Goal: Register for event/course

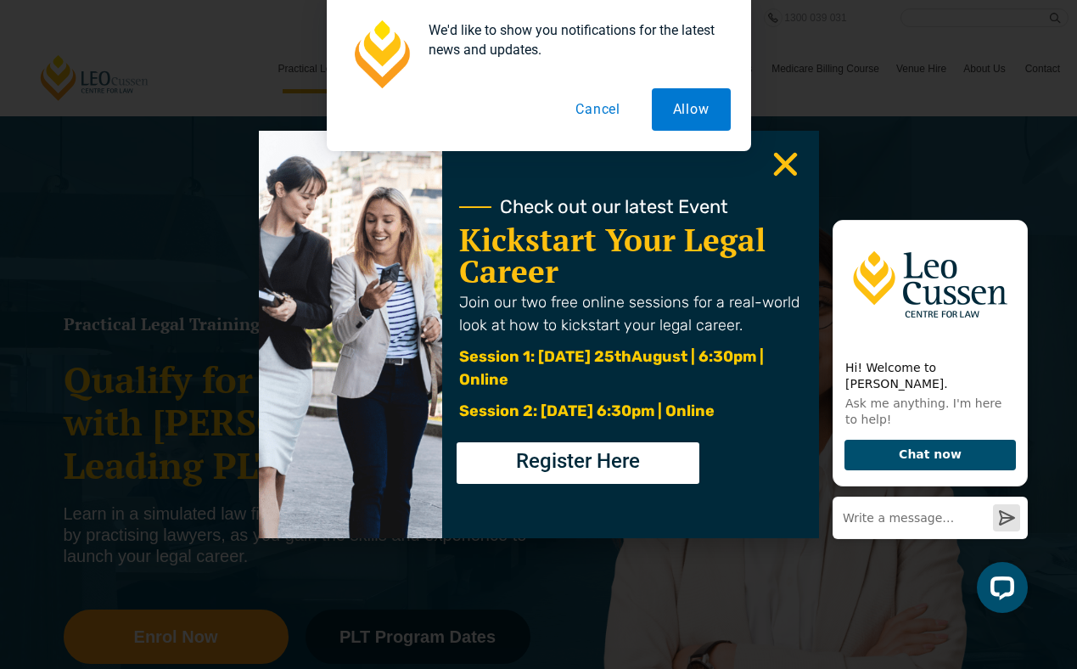
click at [596, 112] on button "Cancel" at bounding box center [597, 109] width 87 height 42
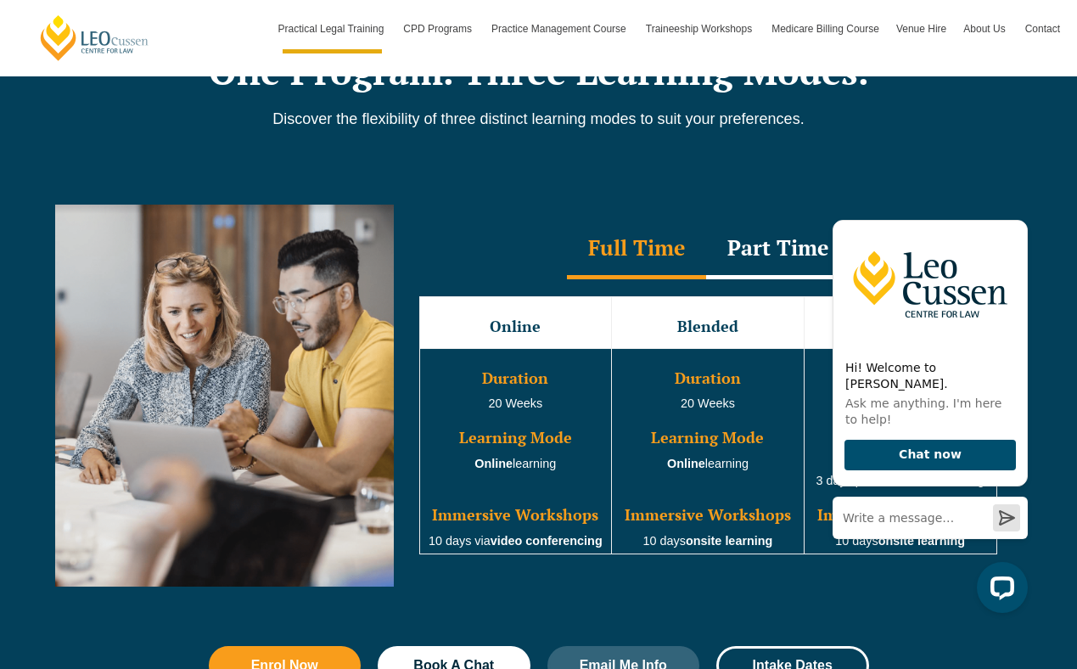
scroll to position [1463, 0]
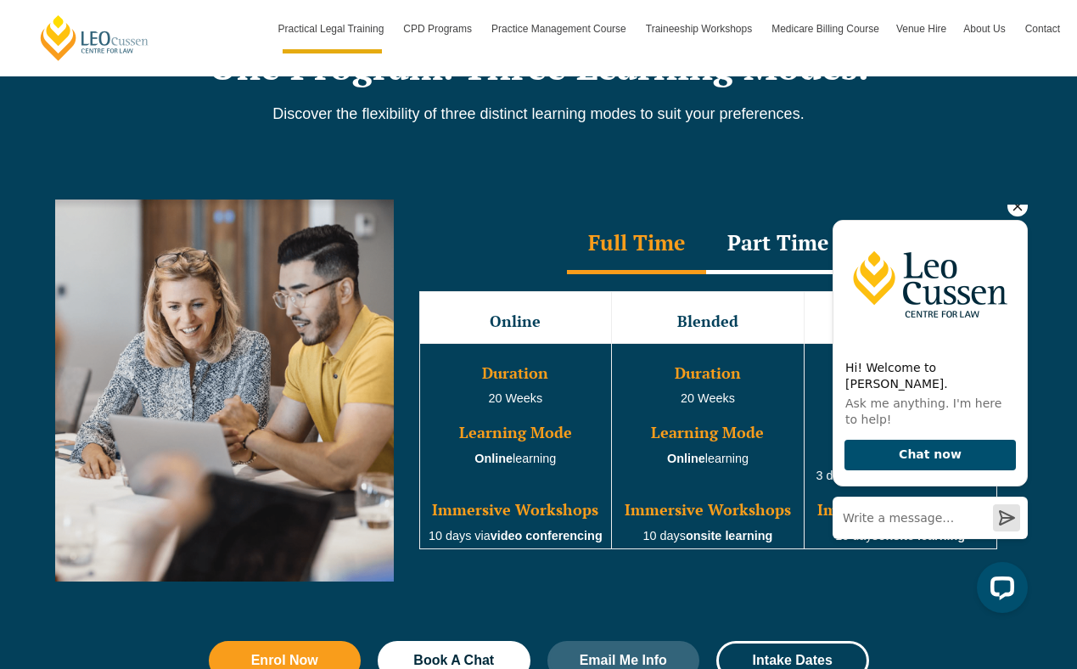
click at [1019, 216] on icon "Hide greeting" at bounding box center [1018, 206] width 20 height 20
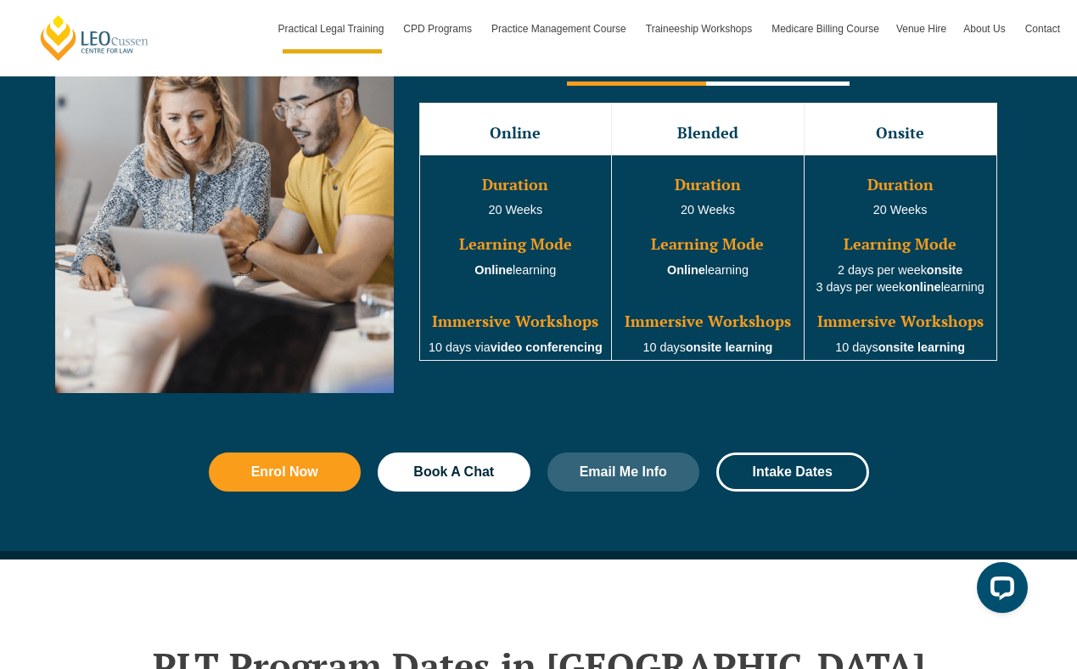
scroll to position [1663, 0]
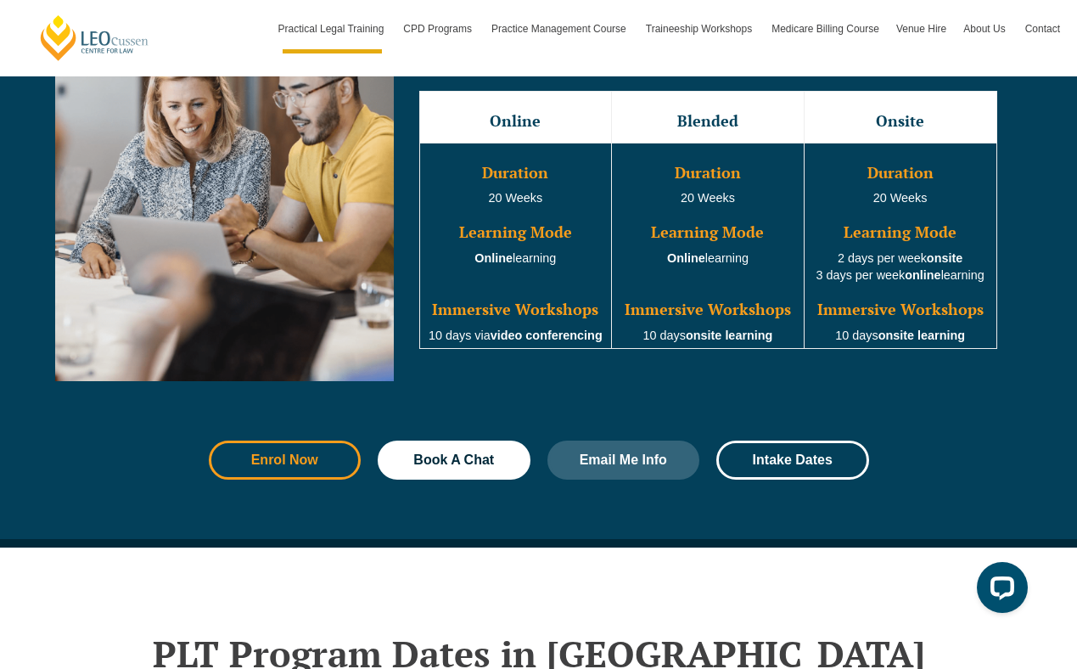
click at [292, 474] on link "Enrol Now" at bounding box center [285, 460] width 153 height 39
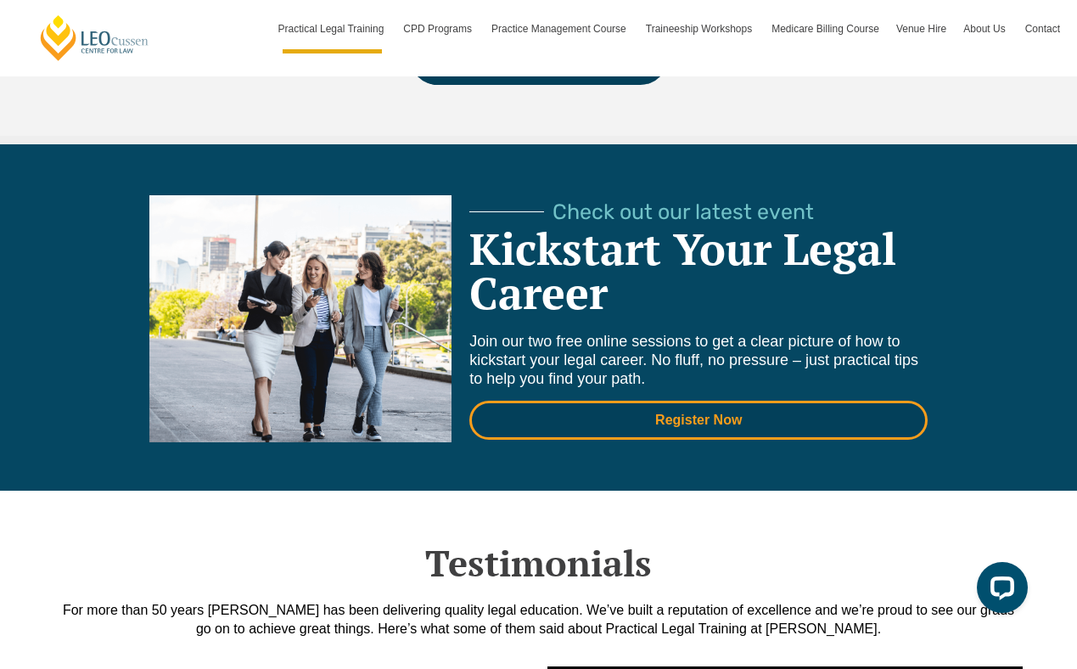
scroll to position [3579, 0]
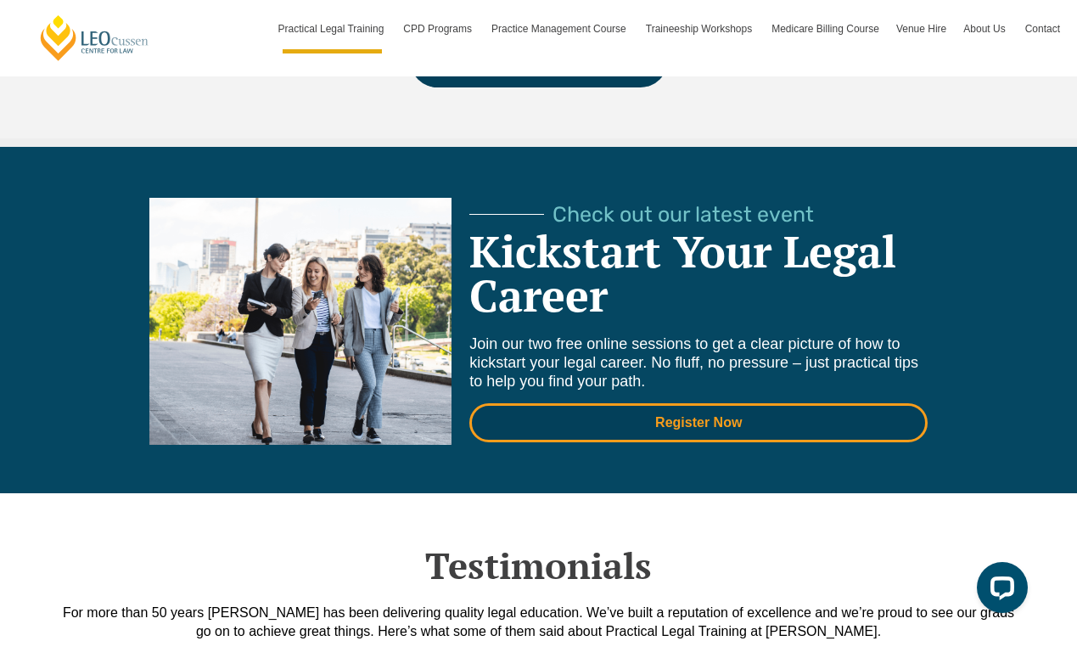
click at [666, 436] on link "Register Now" at bounding box center [698, 422] width 458 height 39
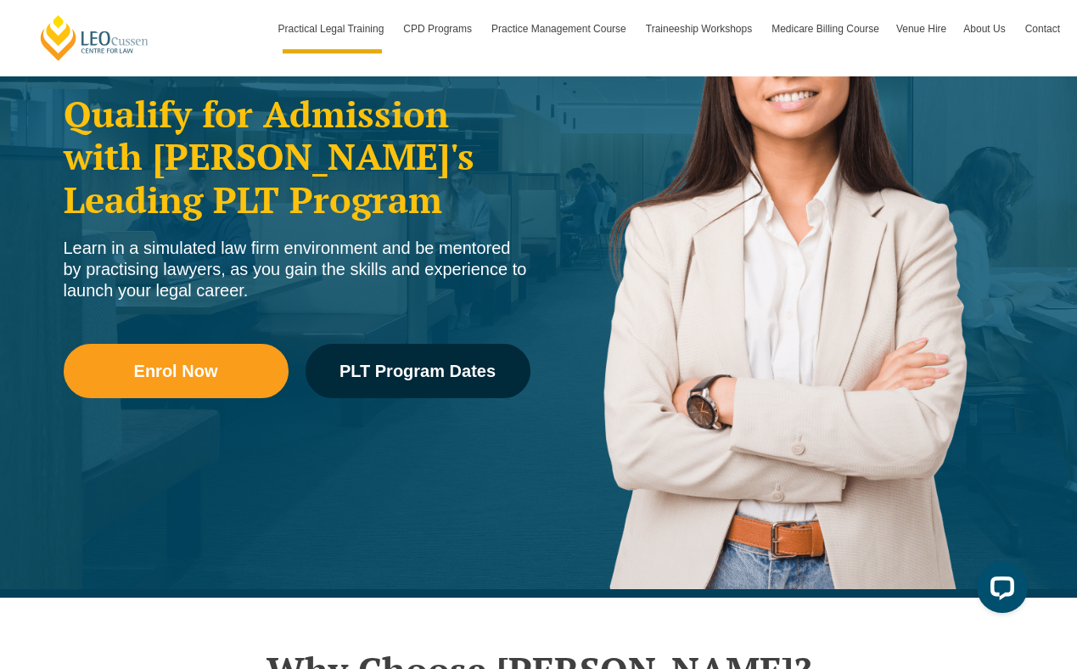
scroll to position [268, 0]
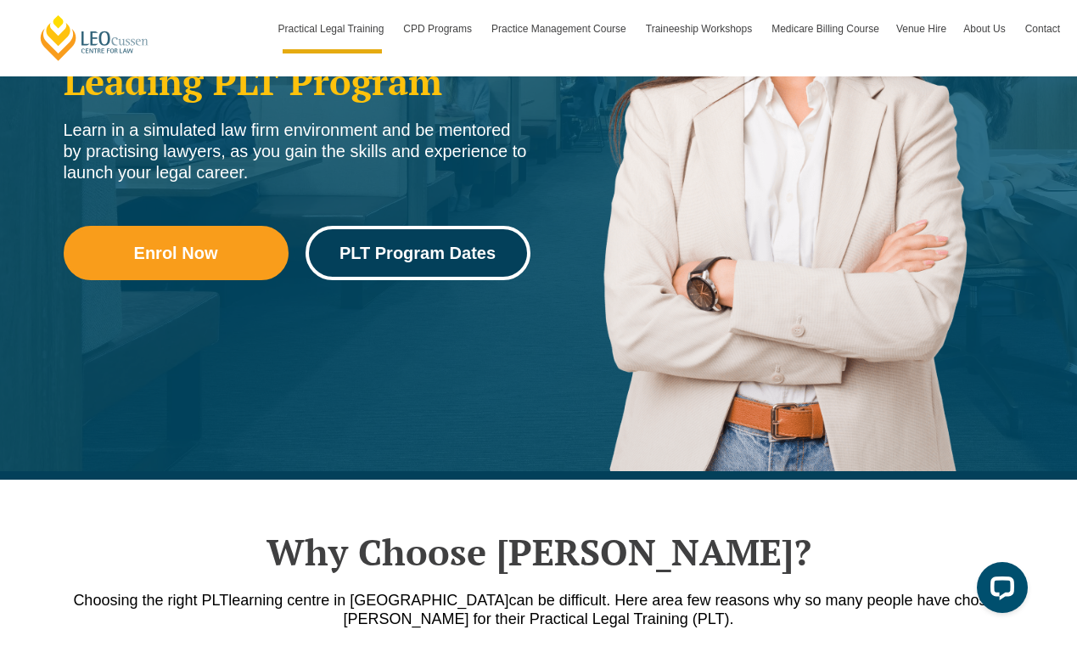
click at [478, 256] on span "PLT Program Dates" at bounding box center [418, 253] width 156 height 17
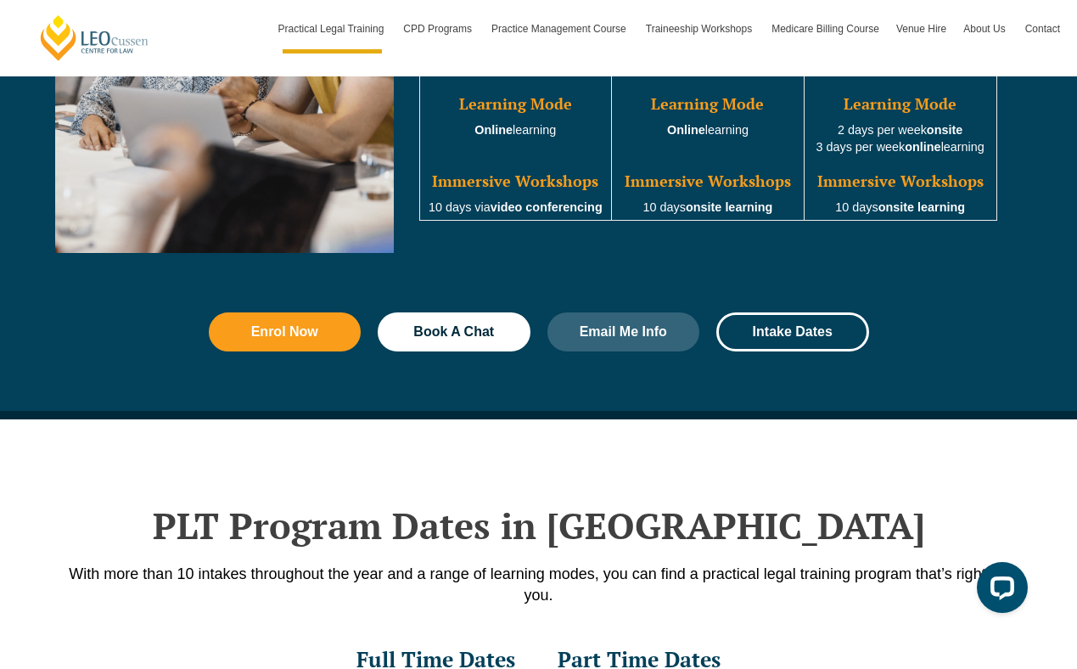
scroll to position [2216, 0]
